Goal: Use online tool/utility: Utilize a website feature to perform a specific function

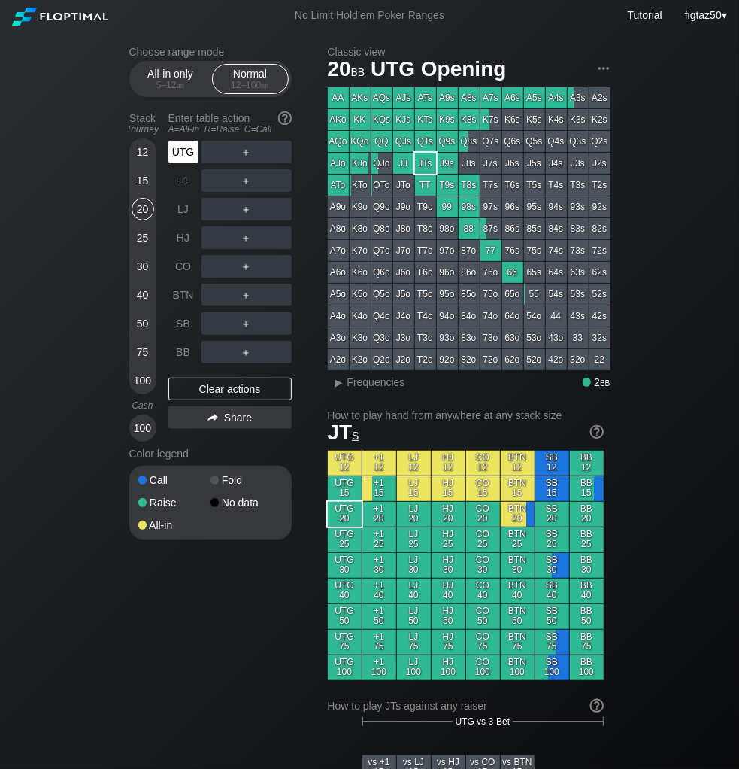
click at [185, 148] on div "UTG" at bounding box center [183, 152] width 30 height 23
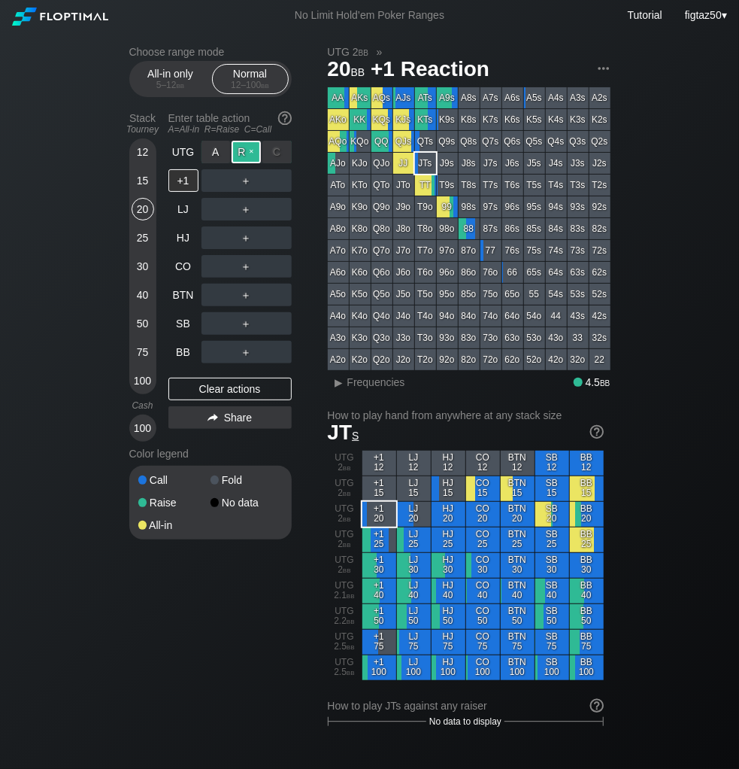
click at [242, 154] on div "R ✕" at bounding box center [246, 152] width 29 height 23
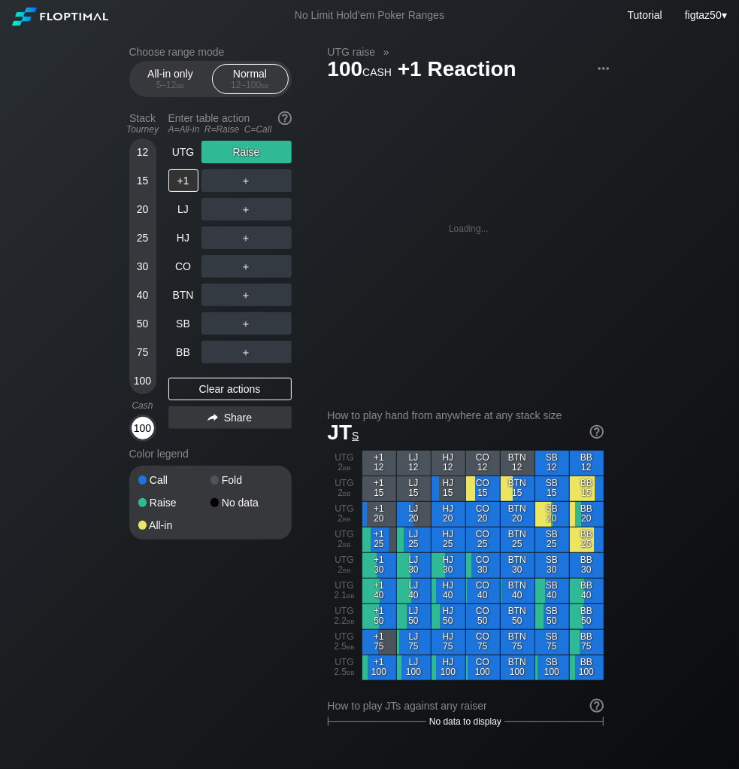
click at [141, 424] on div "100" at bounding box center [143, 428] width 23 height 23
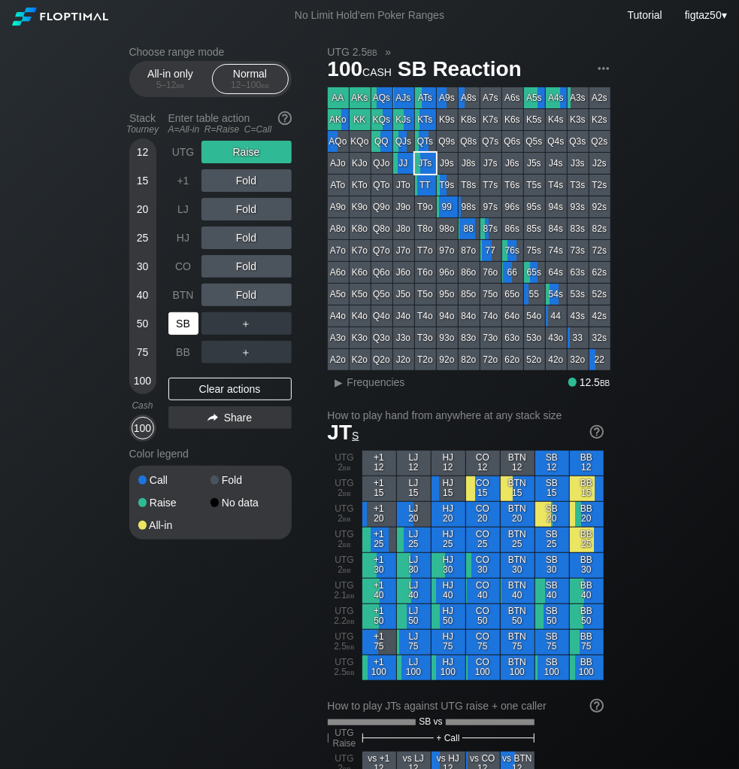
click at [186, 318] on div "SB" at bounding box center [183, 323] width 30 height 23
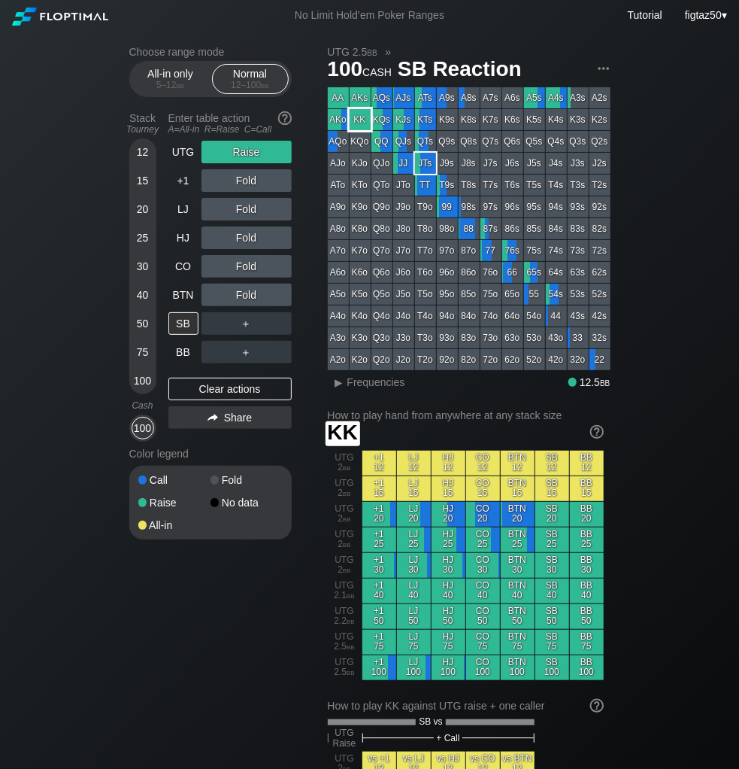
click at [358, 123] on div "KK" at bounding box center [360, 119] width 21 height 21
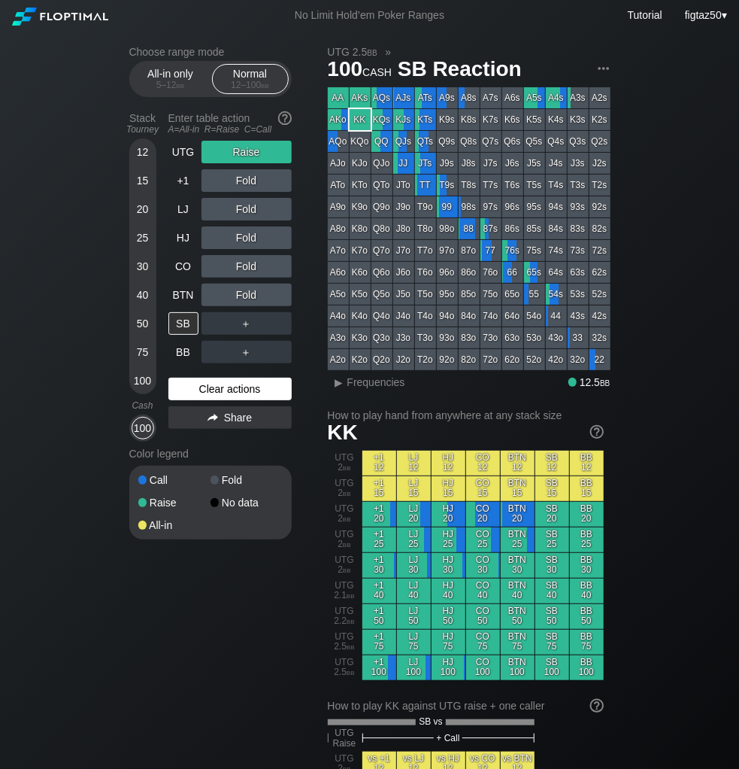
click at [226, 387] on div "Clear actions" at bounding box center [229, 389] width 123 height 23
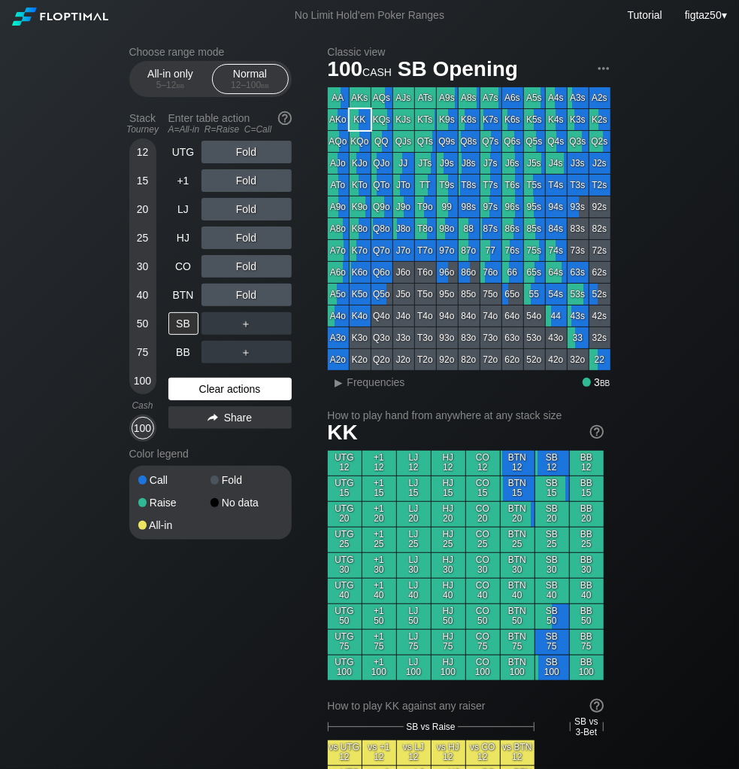
click at [226, 387] on div "Clear actions" at bounding box center [229, 389] width 123 height 23
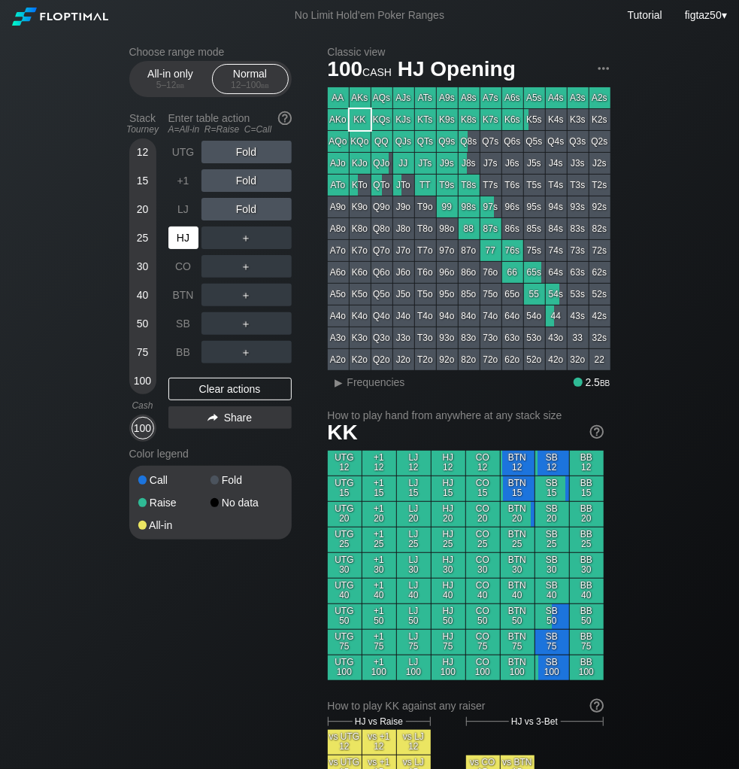
click at [185, 240] on div "HJ" at bounding box center [183, 237] width 30 height 23
click at [245, 237] on div "R ✕" at bounding box center [246, 237] width 29 height 23
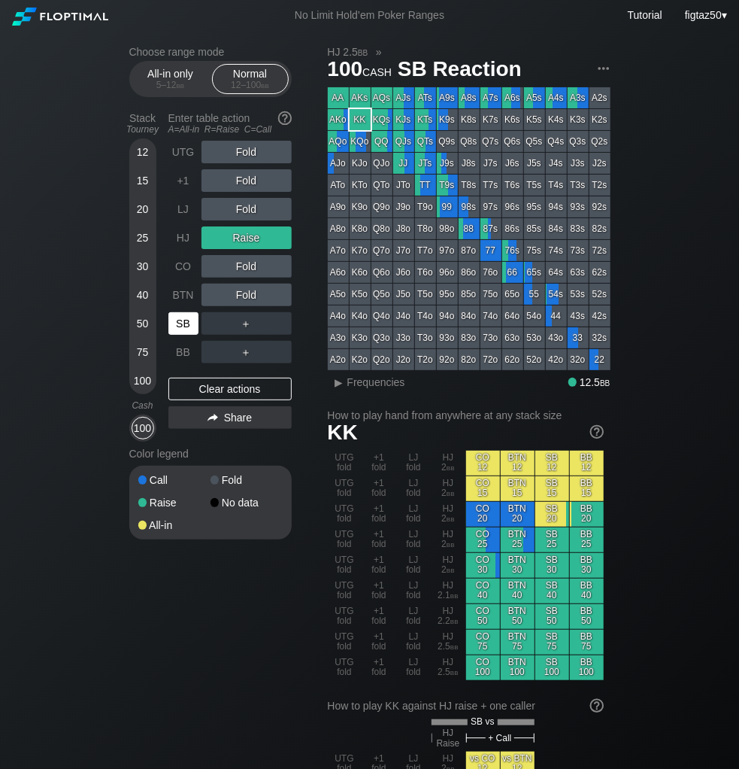
click at [190, 319] on div "SB" at bounding box center [183, 323] width 30 height 23
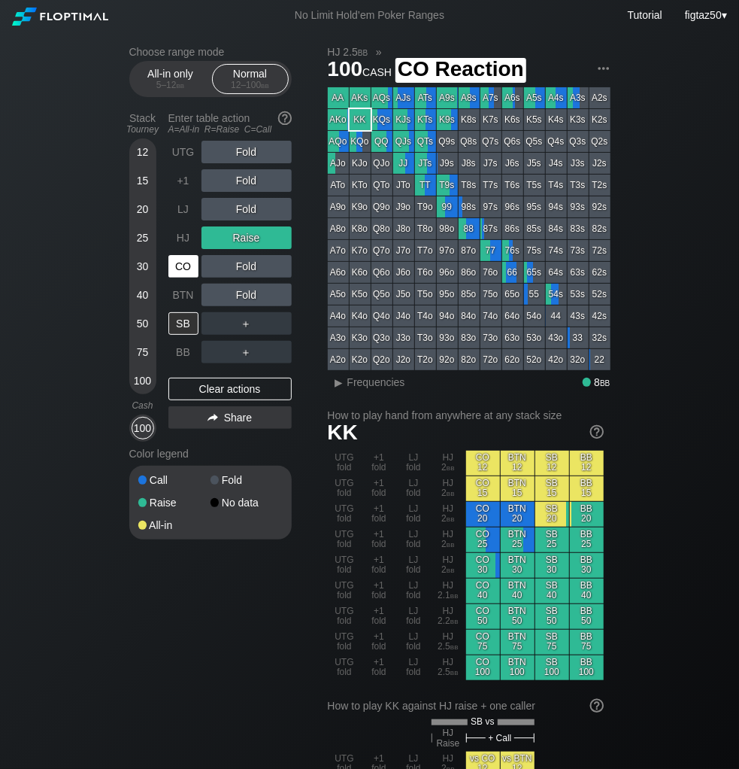
click at [187, 265] on div "CO" at bounding box center [183, 266] width 30 height 23
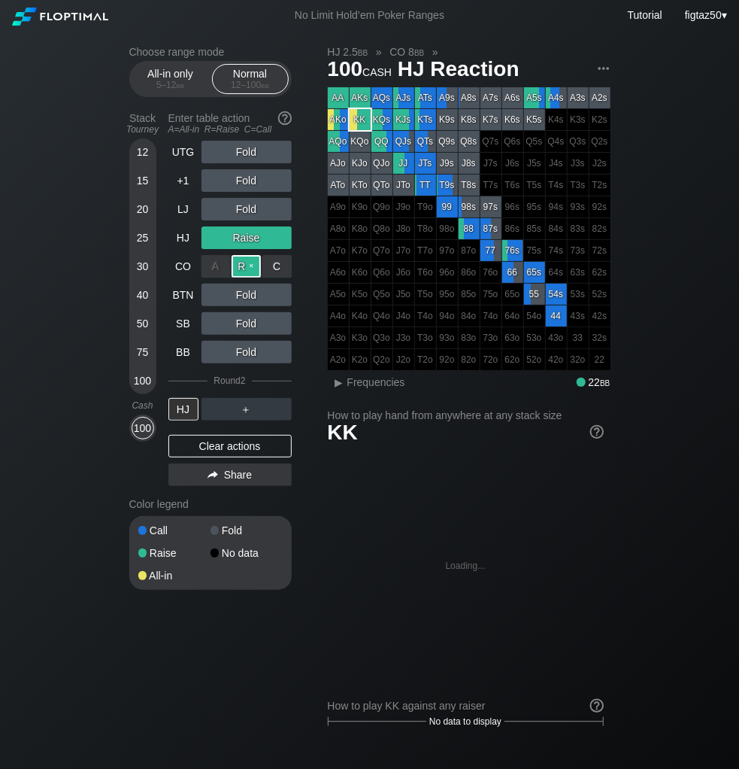
click at [242, 265] on div "R ✕" at bounding box center [246, 266] width 29 height 23
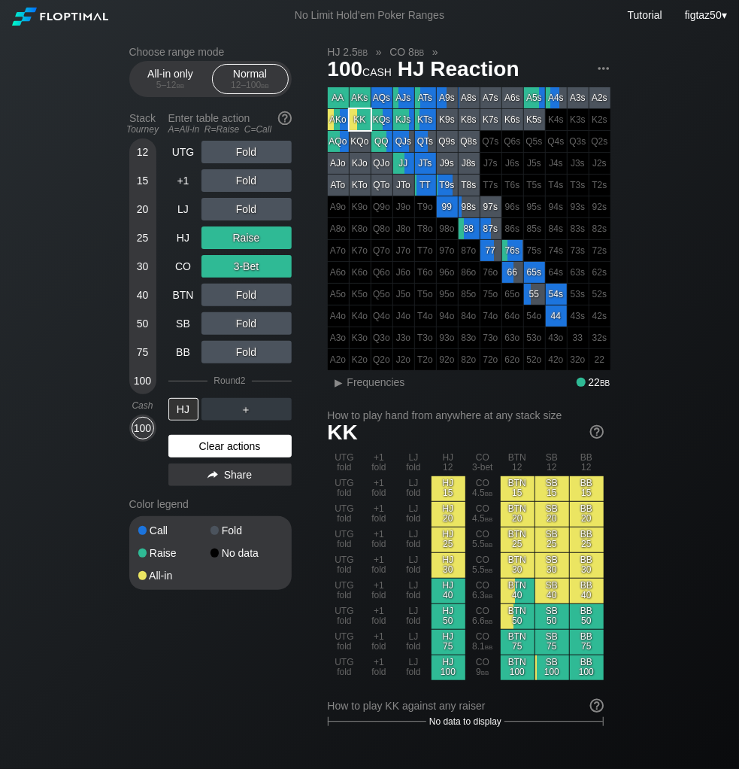
click at [262, 438] on div "Clear actions" at bounding box center [229, 446] width 123 height 23
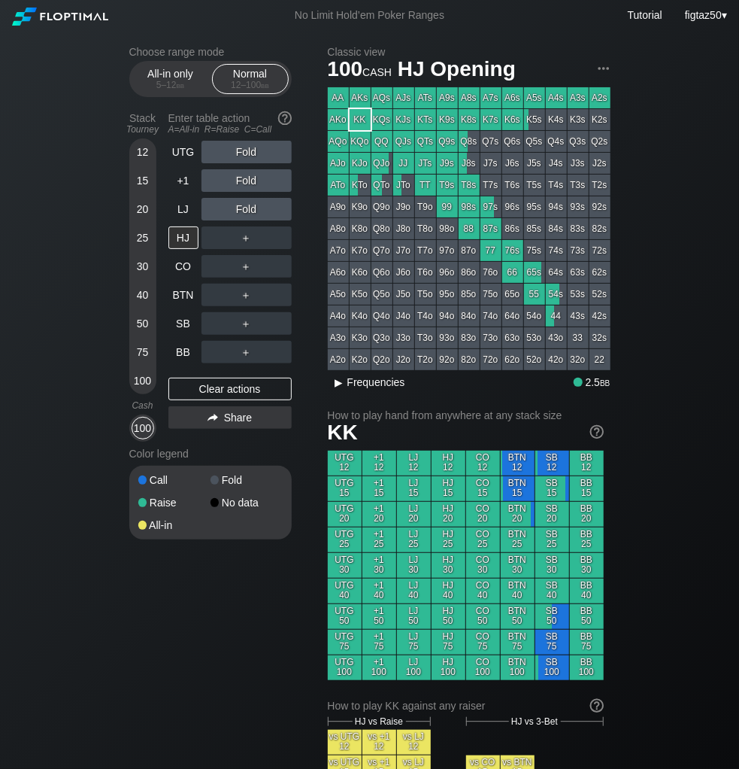
click at [342, 382] on div "▸" at bounding box center [339, 382] width 20 height 18
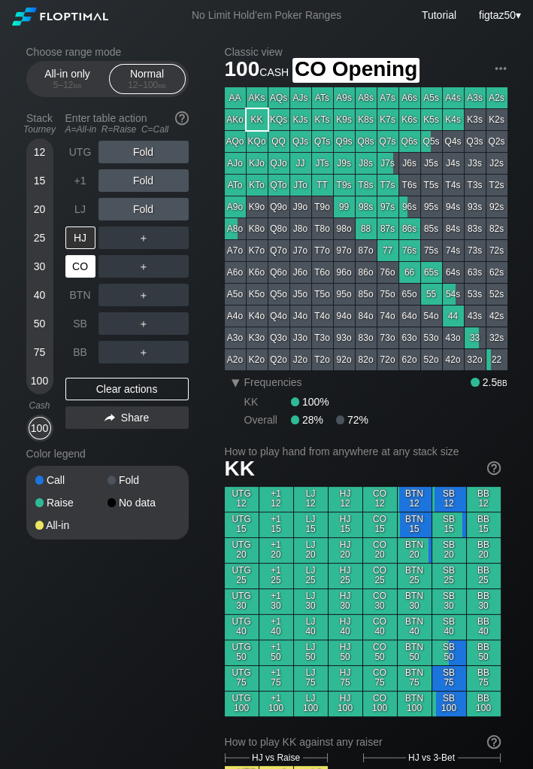
click at [83, 265] on div "CO" at bounding box center [80, 266] width 30 height 23
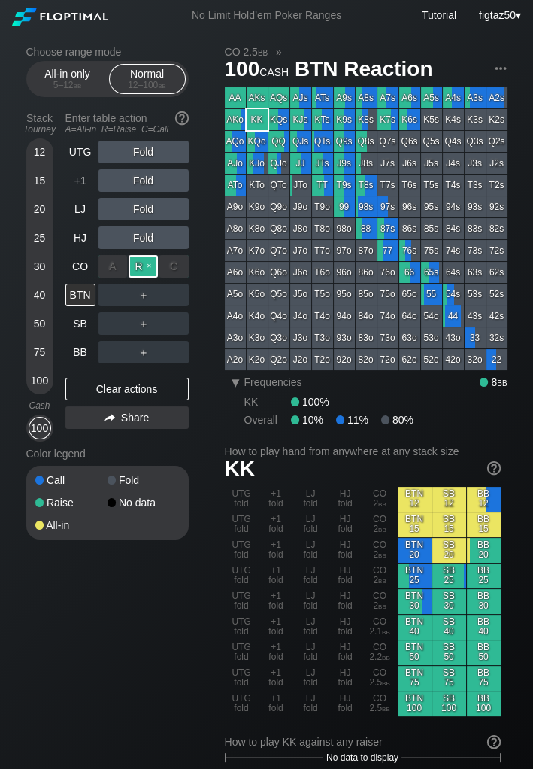
click at [144, 263] on div "R ✕" at bounding box center [143, 266] width 29 height 23
click at [84, 290] on div "BTN" at bounding box center [80, 295] width 30 height 23
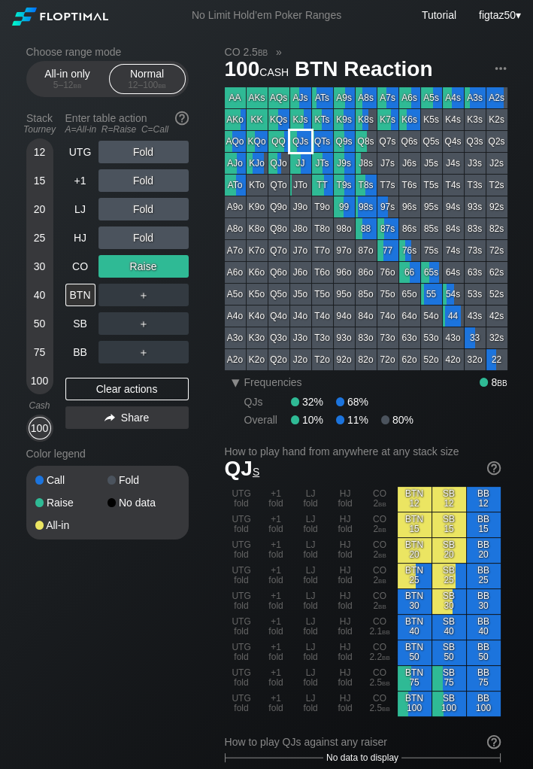
click at [302, 141] on div "QJs" at bounding box center [300, 141] width 21 height 21
click at [148, 393] on div "Clear actions" at bounding box center [126, 389] width 123 height 23
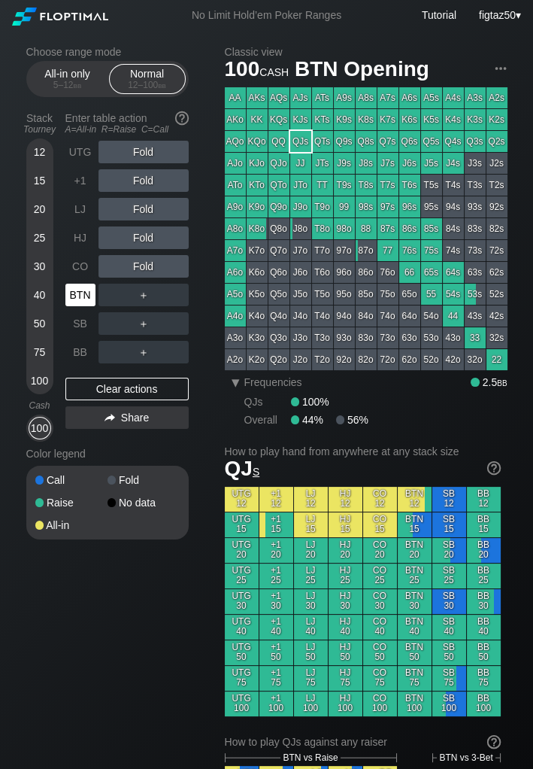
click at [85, 295] on div "BTN" at bounding box center [80, 295] width 30 height 23
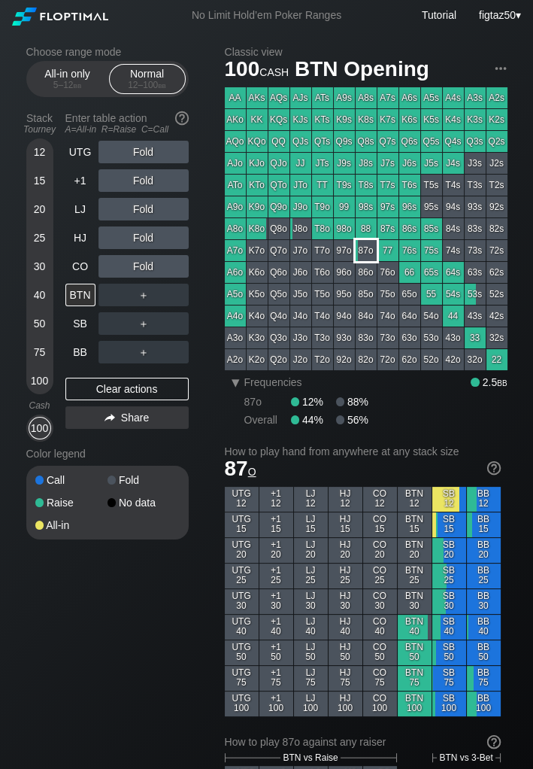
click at [372, 253] on div "87o" at bounding box center [366, 250] width 21 height 21
